Goal: Find specific page/section: Find specific page/section

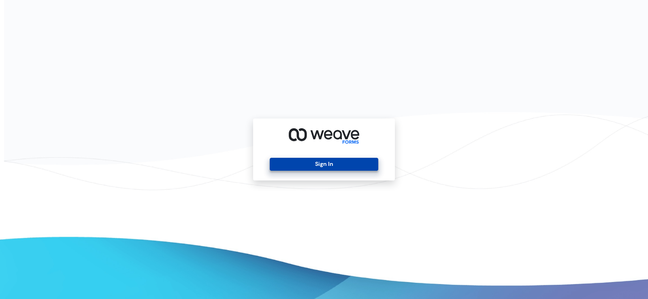
click at [325, 164] on button "Sign In" at bounding box center [324, 164] width 108 height 13
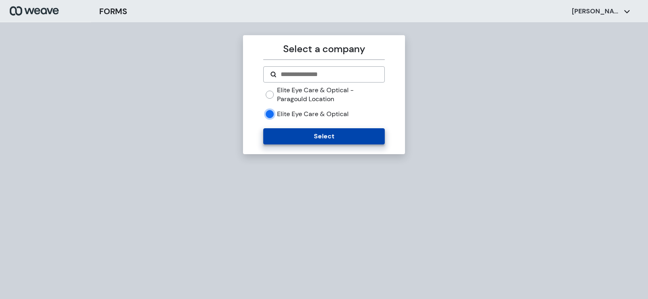
click at [287, 143] on button "Select" at bounding box center [323, 136] width 121 height 16
